Goal: Information Seeking & Learning: Compare options

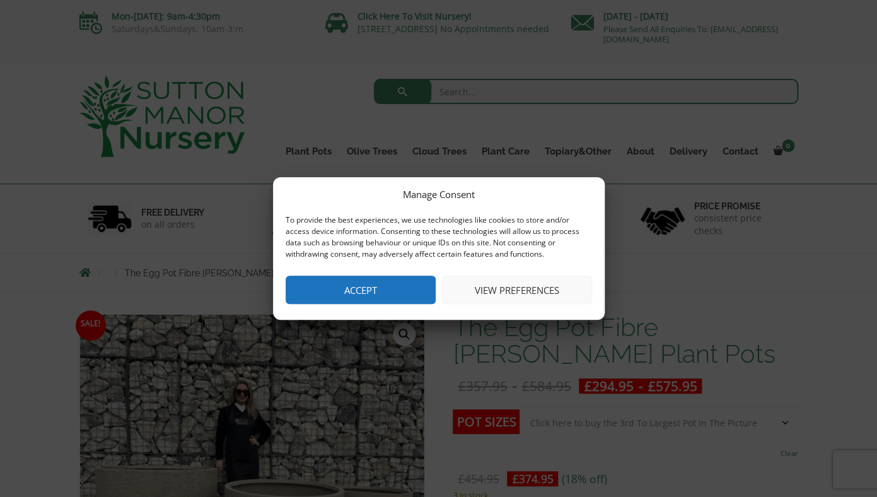
click at [510, 291] on button "View preferences" at bounding box center [517, 289] width 150 height 28
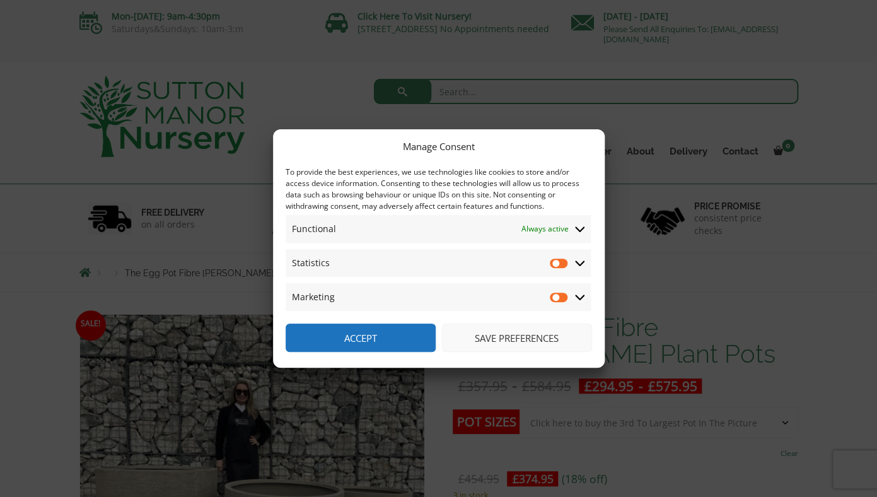
click at [546, 337] on button "Save preferences" at bounding box center [517, 337] width 150 height 28
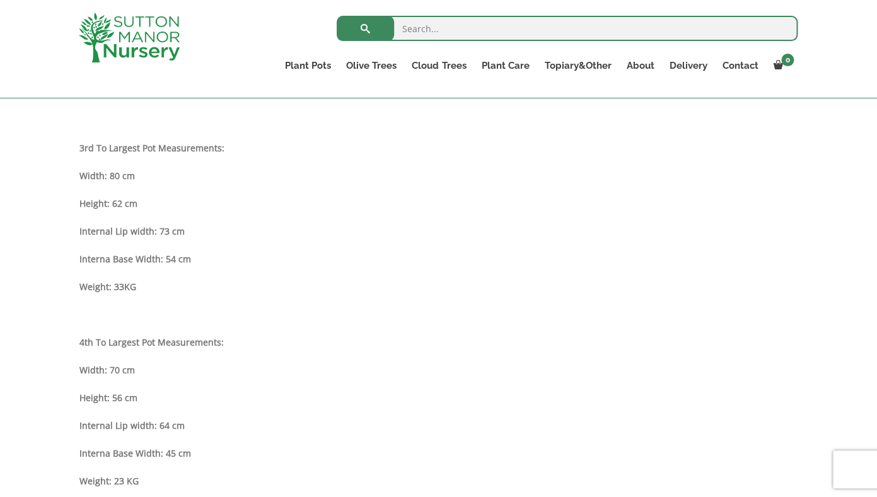
scroll to position [1061, 0]
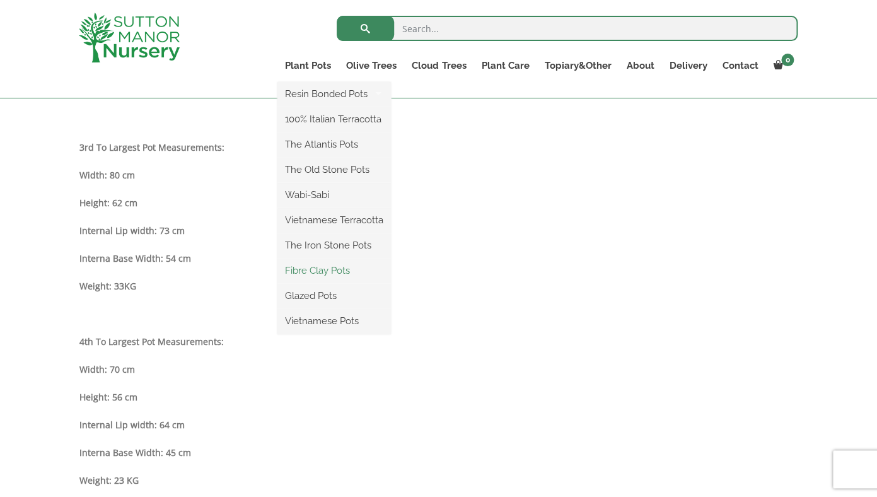
click at [315, 270] on link "Fibre Clay Pots" at bounding box center [333, 270] width 113 height 19
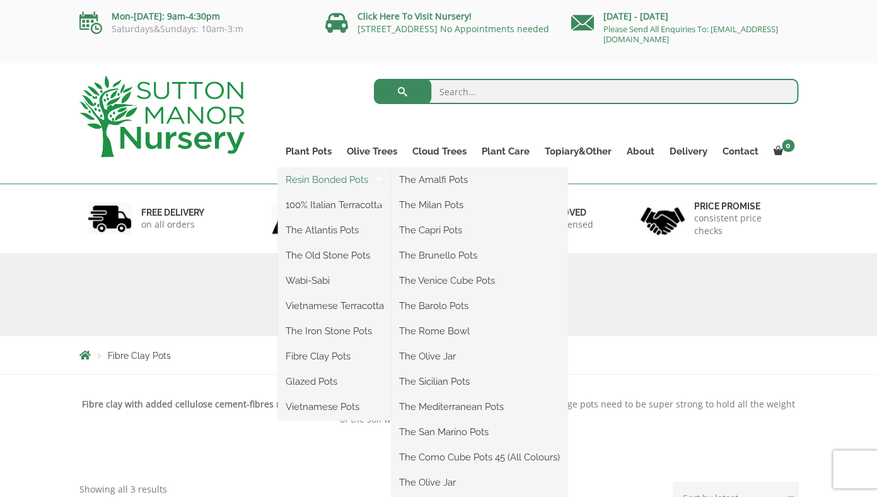
click at [318, 181] on link "Resin Bonded Pots" at bounding box center [334, 179] width 113 height 19
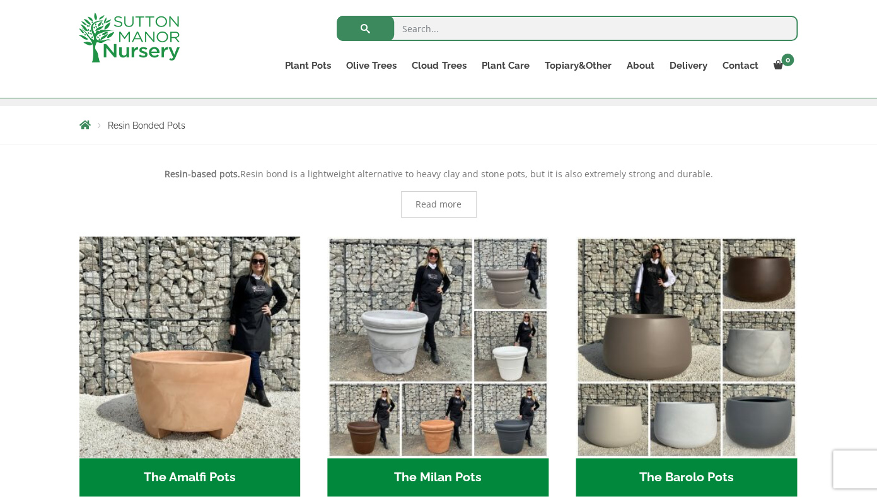
scroll to position [207, 0]
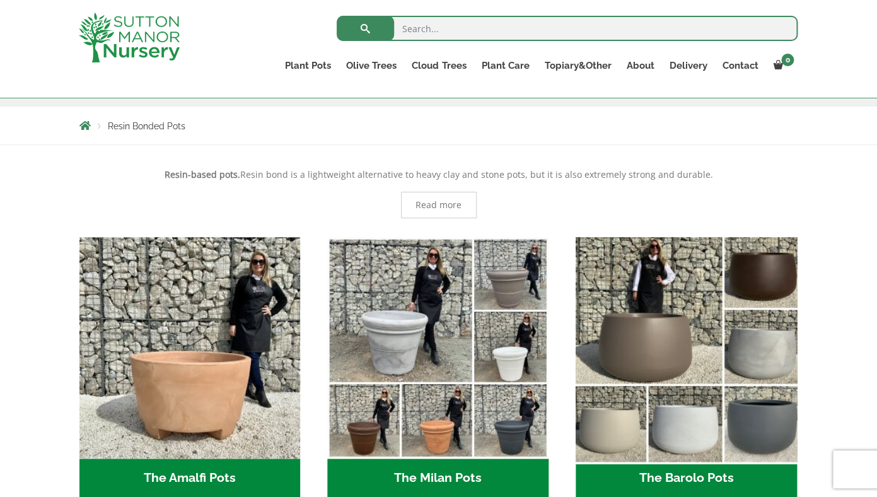
click at [680, 355] on img "Visit product category The Barolo Pots" at bounding box center [686, 347] width 232 height 232
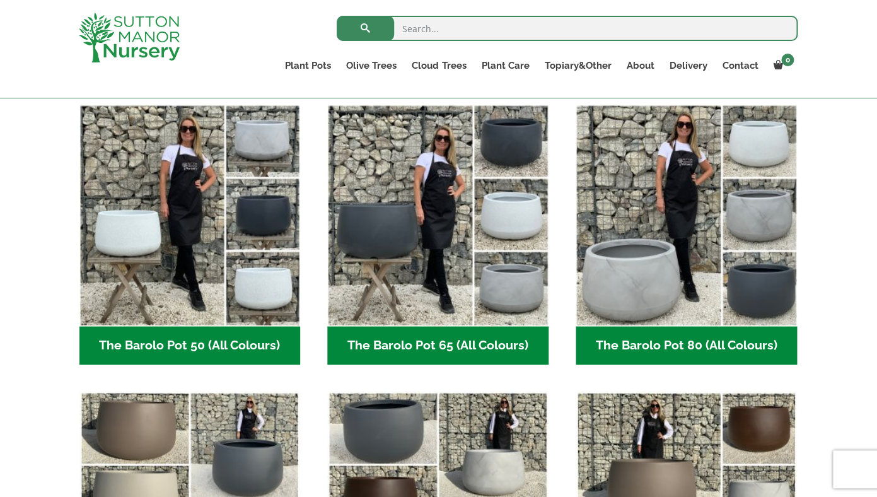
scroll to position [320, 0]
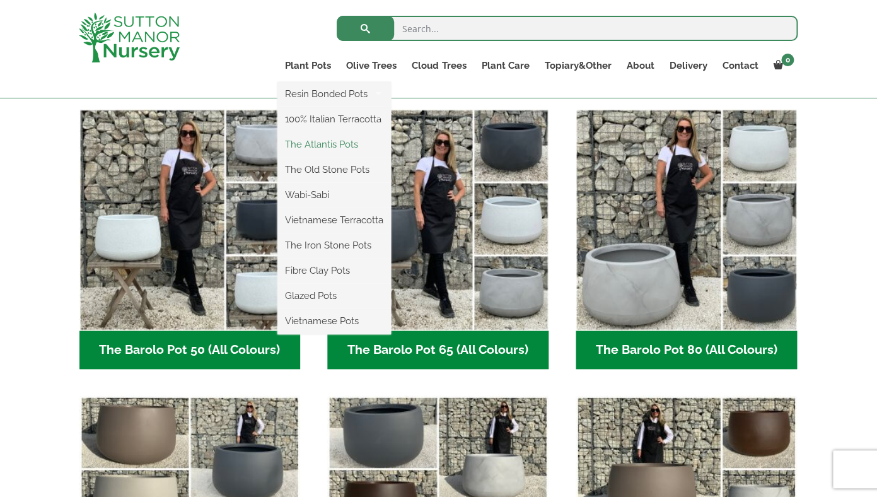
click at [302, 147] on link "The Atlantis Pots" at bounding box center [333, 144] width 113 height 19
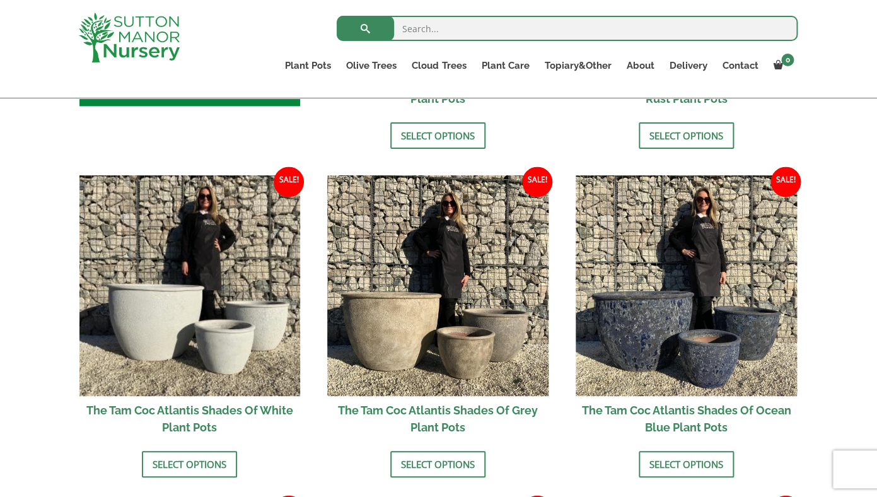
scroll to position [684, 0]
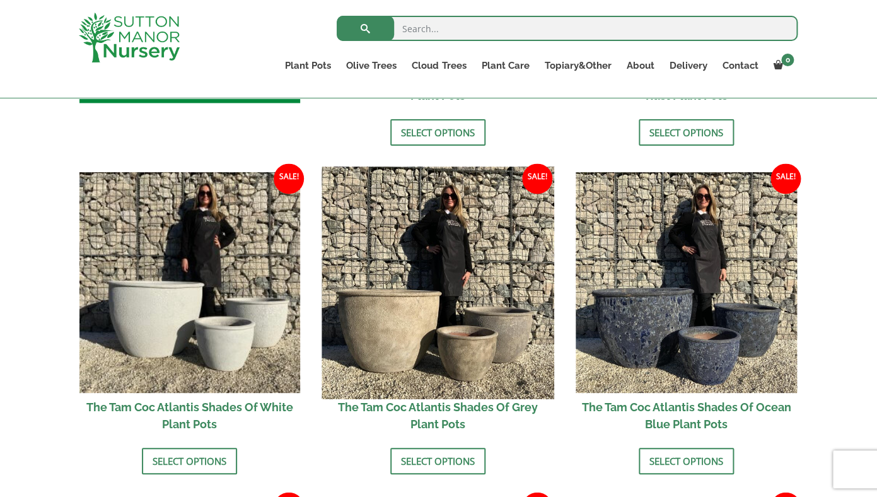
click at [418, 366] on img at bounding box center [438, 282] width 232 height 232
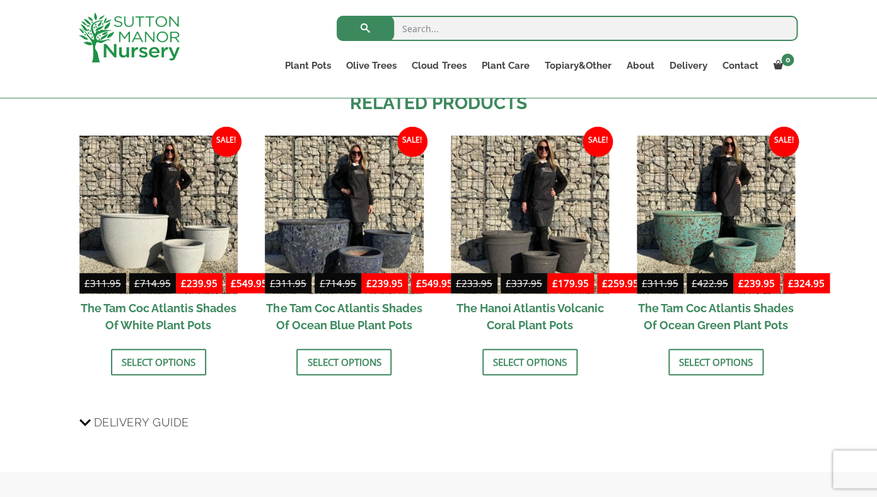
scroll to position [1309, 0]
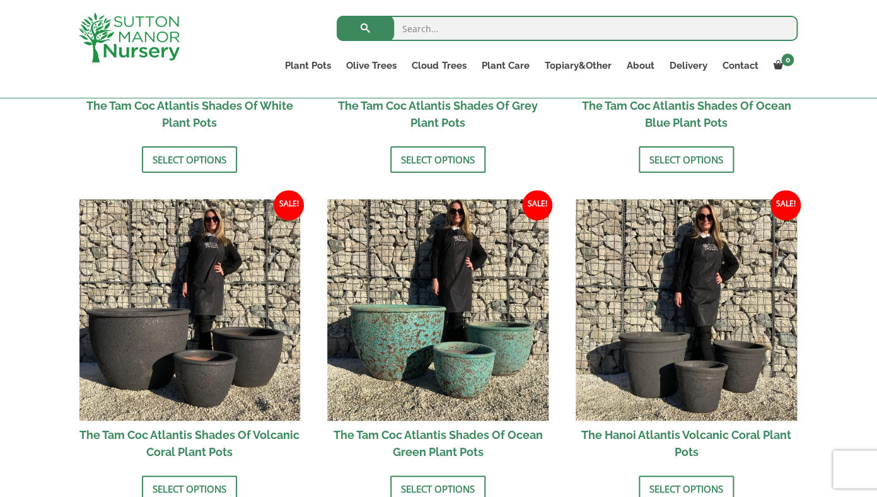
scroll to position [988, 0]
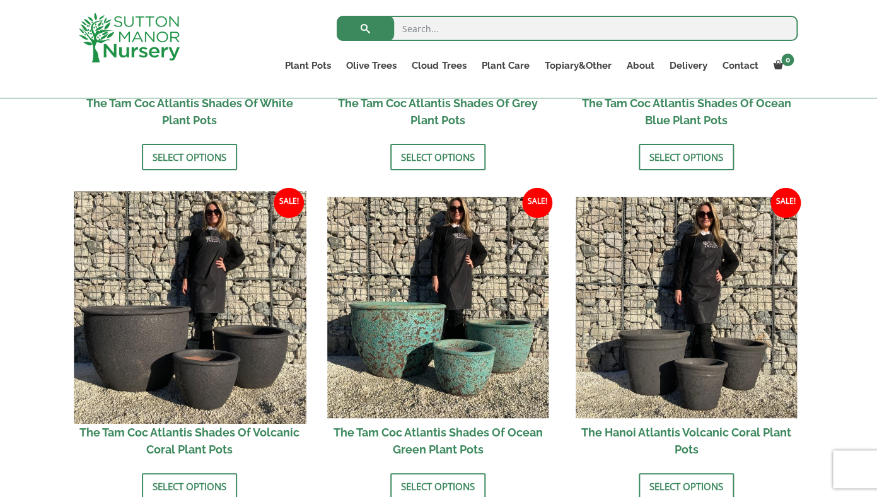
click at [209, 334] on img at bounding box center [190, 307] width 232 height 232
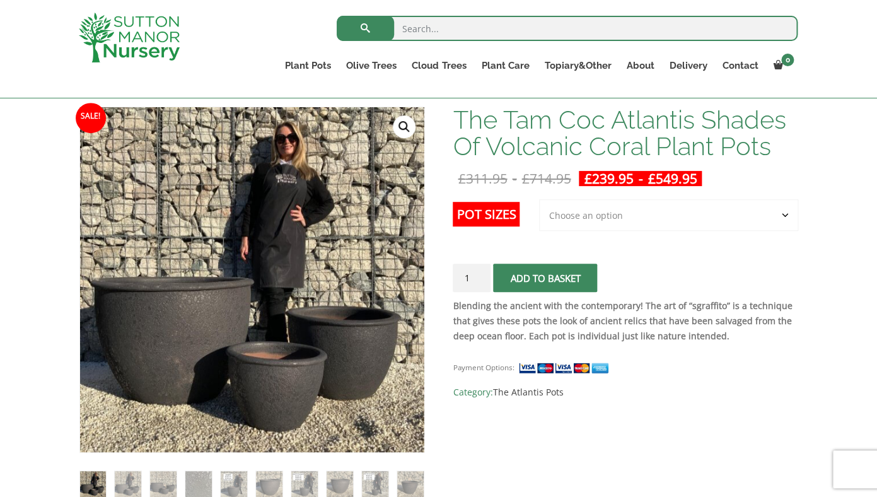
scroll to position [181, 0]
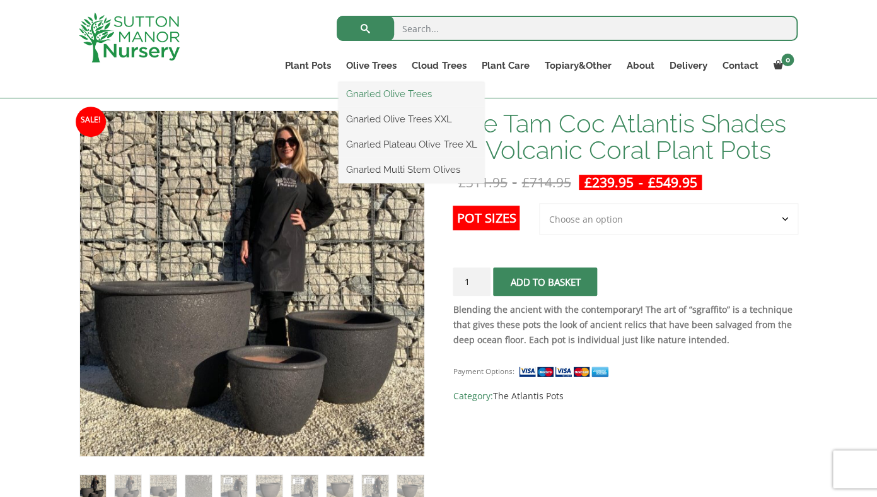
click at [386, 94] on link "Gnarled Olive Trees" at bounding box center [411, 93] width 146 height 19
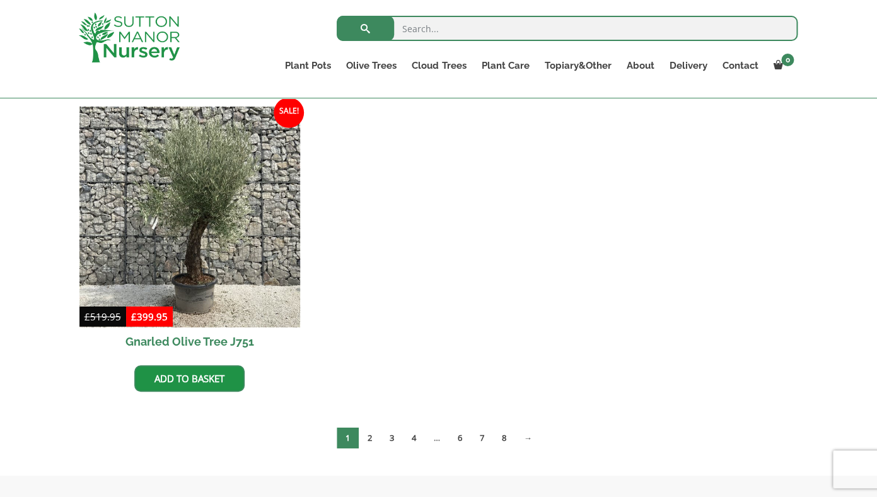
scroll to position [1262, 0]
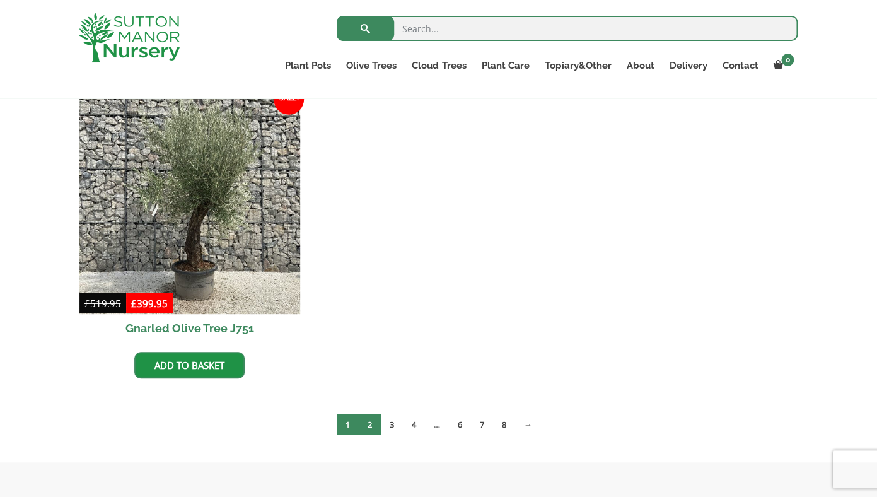
click at [371, 425] on link "2" at bounding box center [370, 424] width 22 height 21
